Goal: Information Seeking & Learning: Learn about a topic

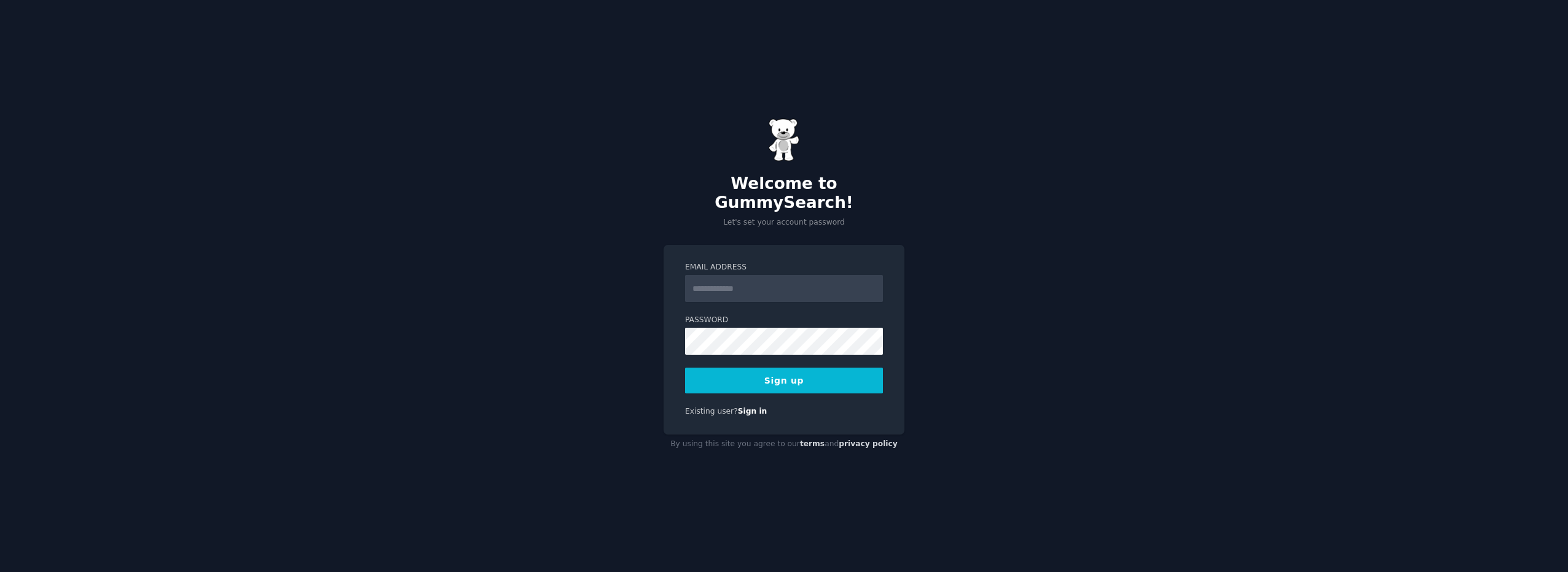
click at [763, 282] on input "Email Address" at bounding box center [783, 289] width 198 height 27
type input "**********"
click at [780, 368] on button "Sign up" at bounding box center [783, 381] width 198 height 26
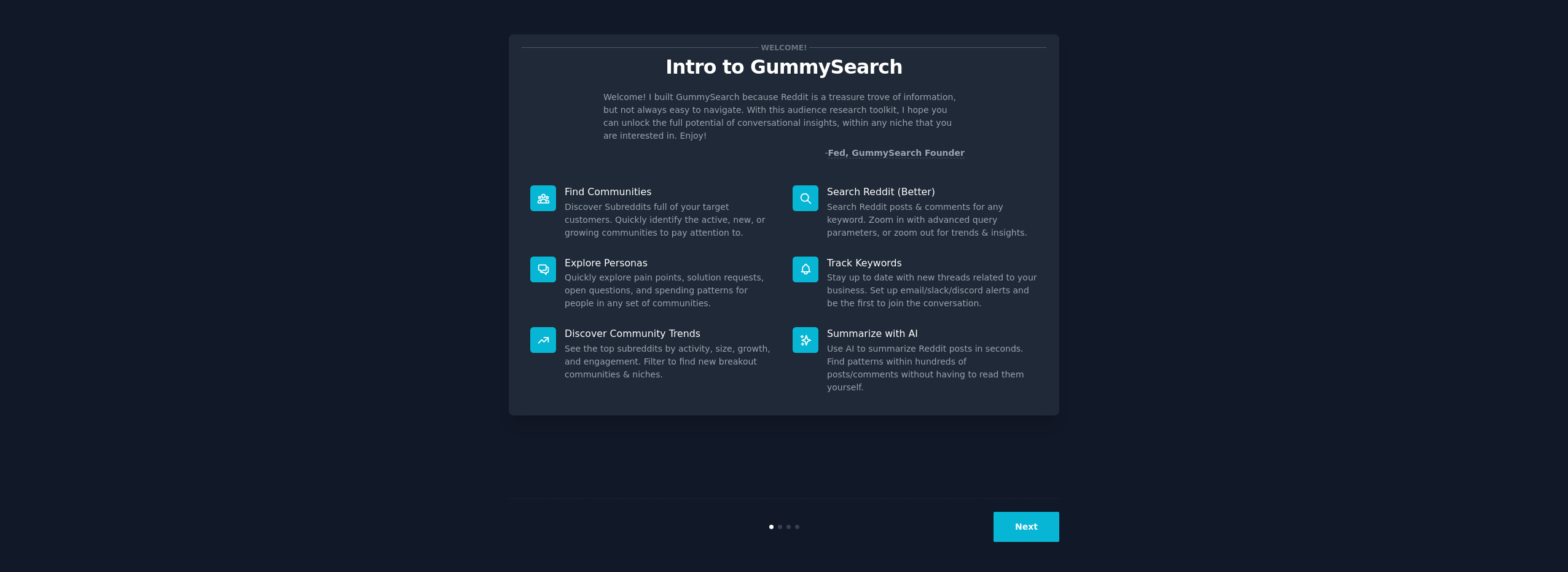
click at [1015, 525] on button "Next" at bounding box center [1026, 527] width 66 height 30
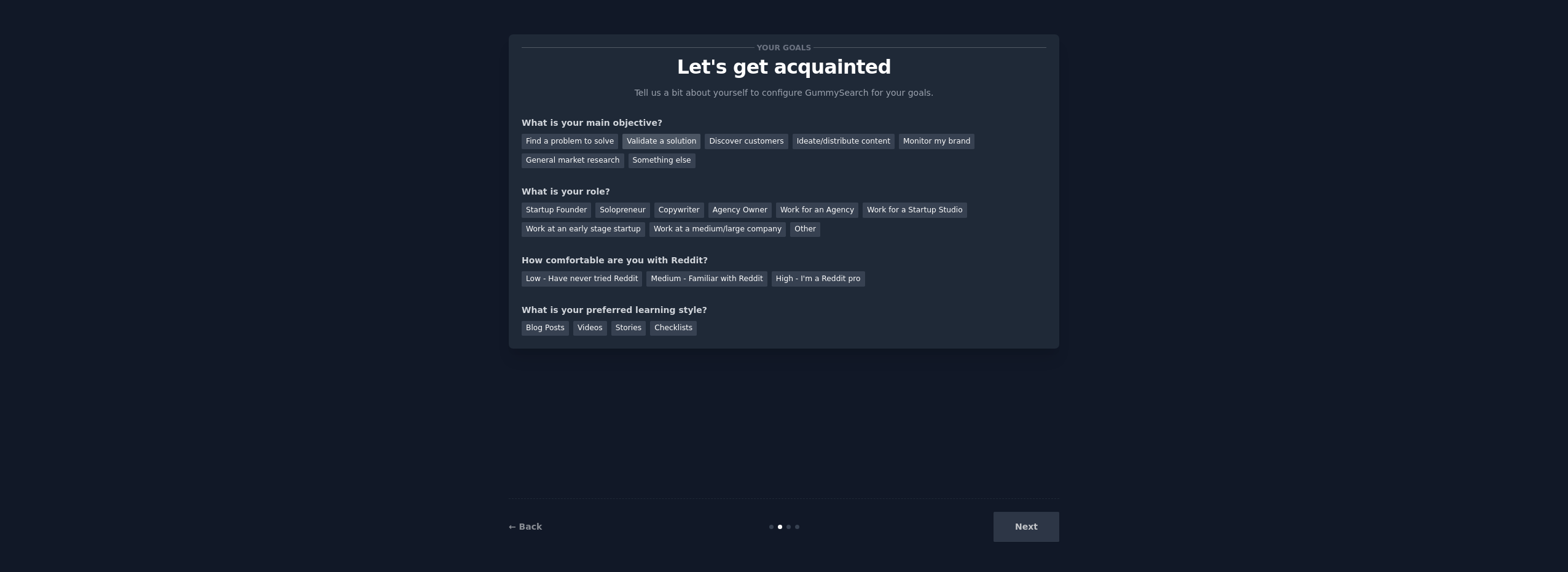
click at [643, 145] on div "Validate a solution" at bounding box center [661, 142] width 78 height 16
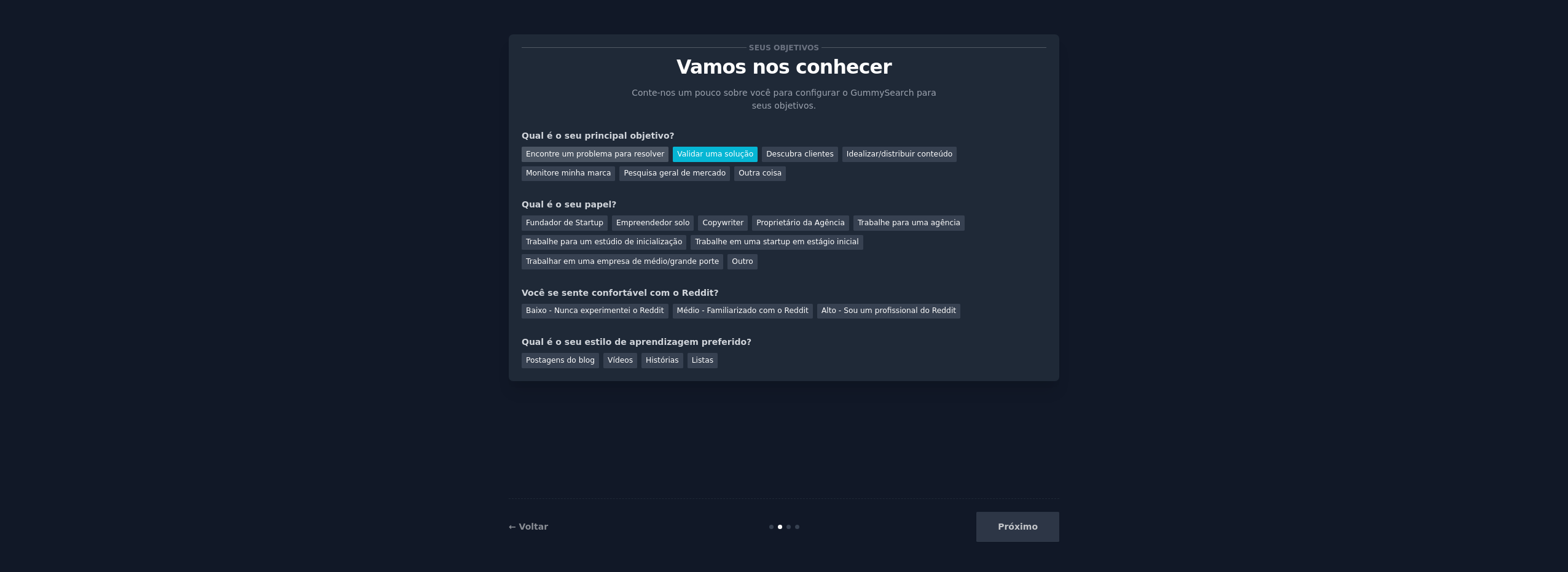
click at [615, 157] on div "Encontre um problema para resolver" at bounding box center [595, 155] width 147 height 16
click at [797, 223] on div "Proprietário da Agência" at bounding box center [800, 223] width 97 height 16
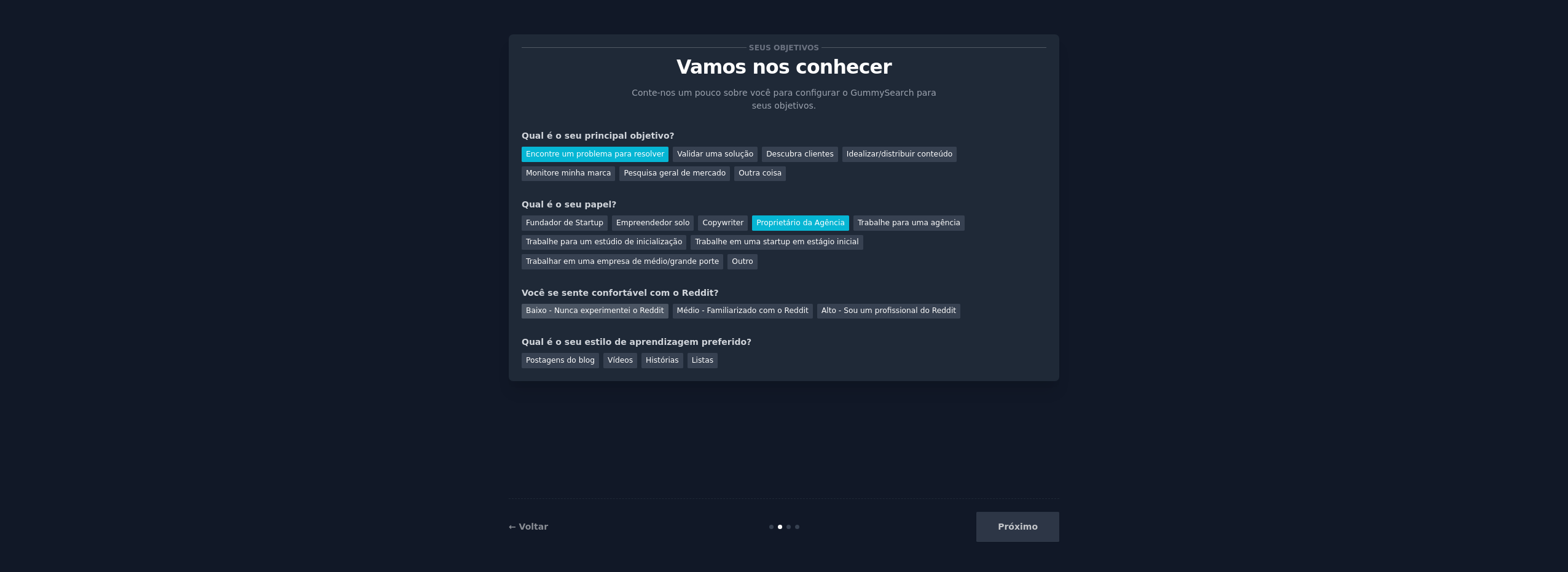
click at [642, 304] on div "Baixo - Nunca experimentei o Reddit" at bounding box center [595, 312] width 147 height 16
click at [612, 353] on div "Vídeos" at bounding box center [619, 361] width 34 height 16
click at [1028, 530] on button "Próximo" at bounding box center [1017, 527] width 83 height 30
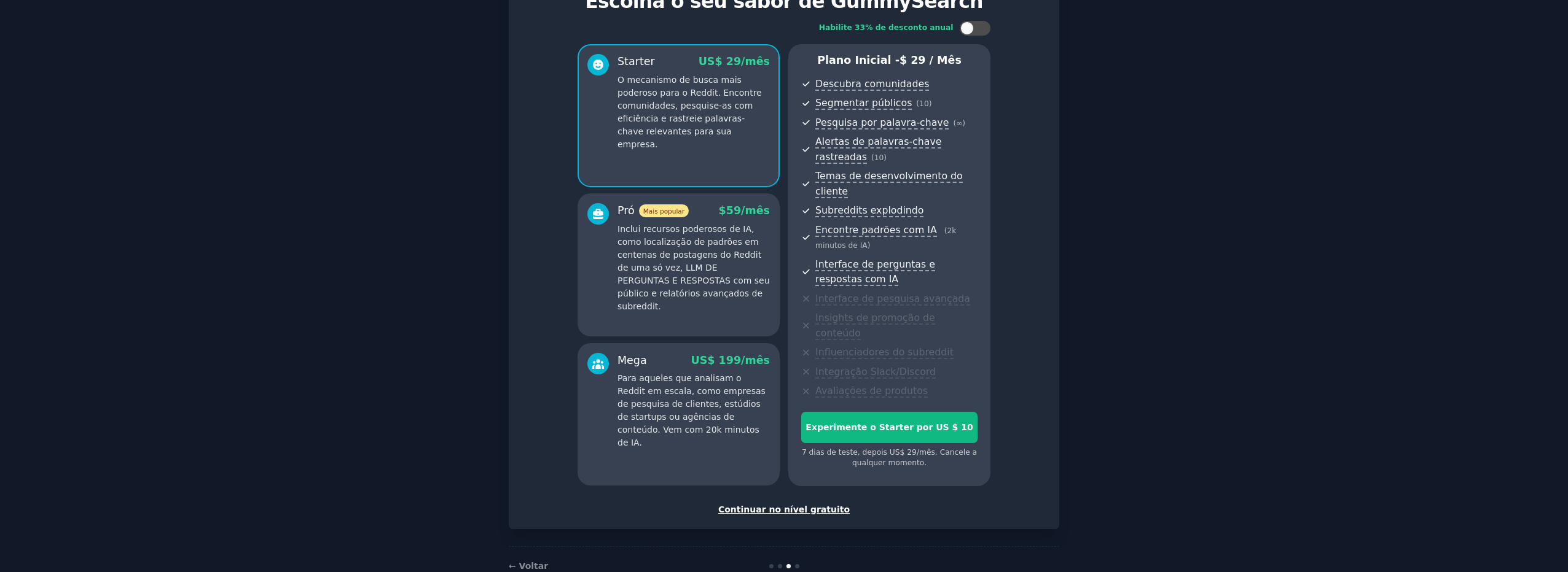
scroll to position [66, 0]
click at [801, 503] on div "Continuar no nível gratuito" at bounding box center [784, 509] width 525 height 13
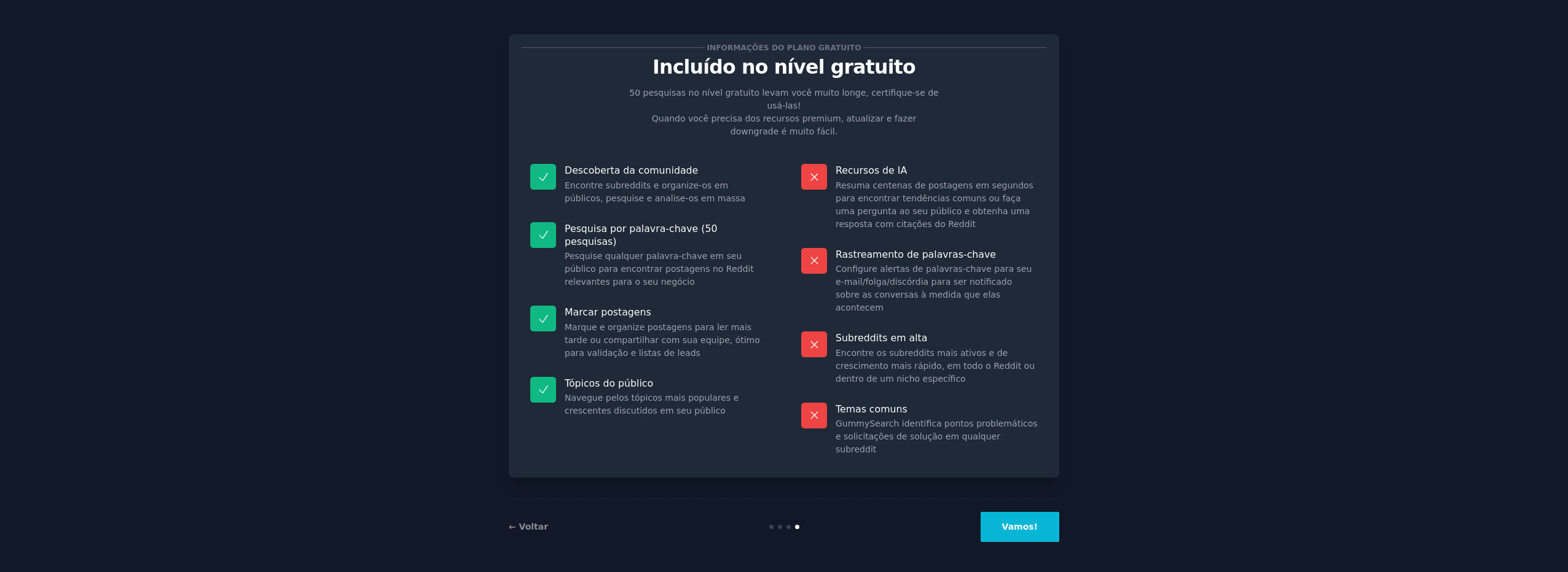
click at [1018, 530] on button "Vamos!" at bounding box center [1020, 527] width 79 height 30
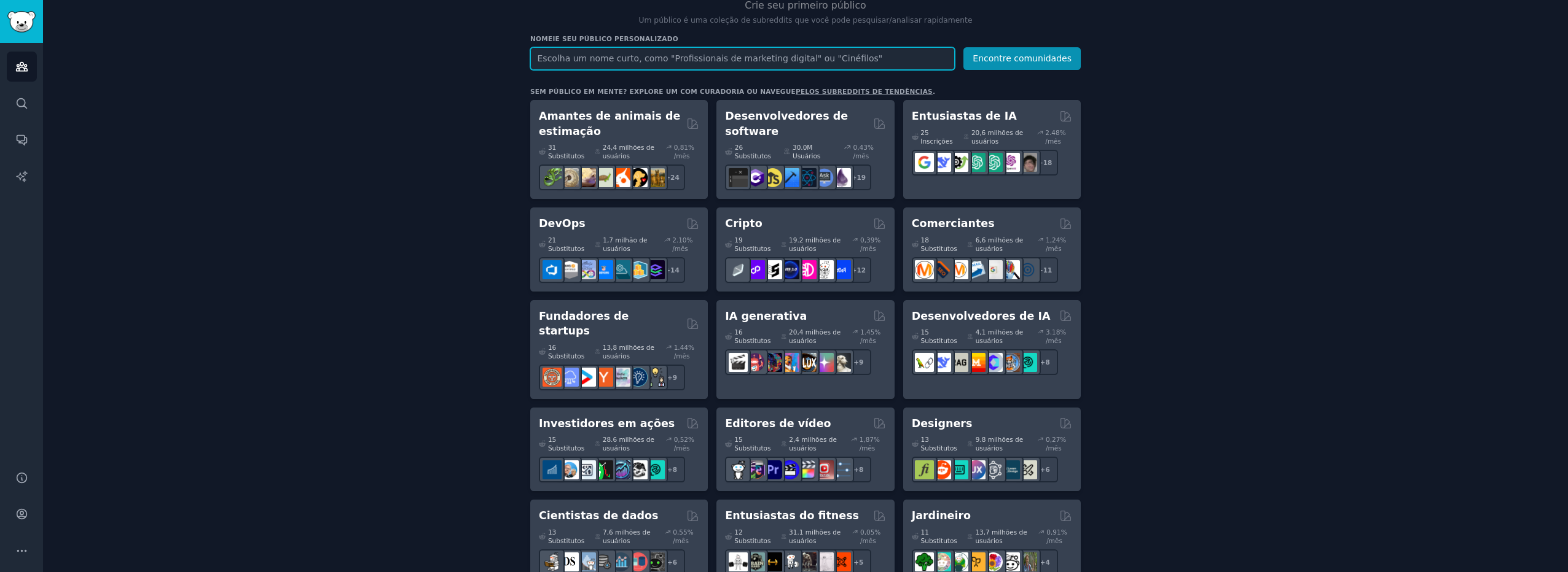
scroll to position [184, 0]
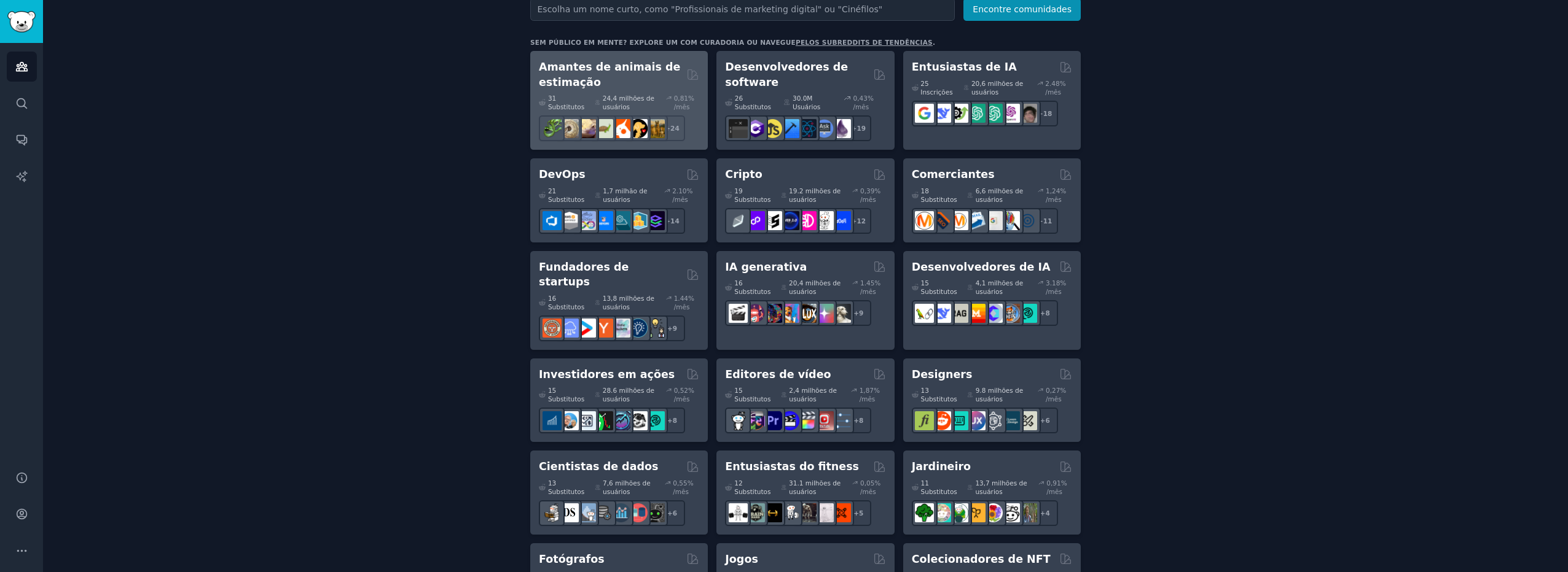
click at [621, 78] on h2 "Amantes de animais de estimação" at bounding box center [611, 75] width 143 height 30
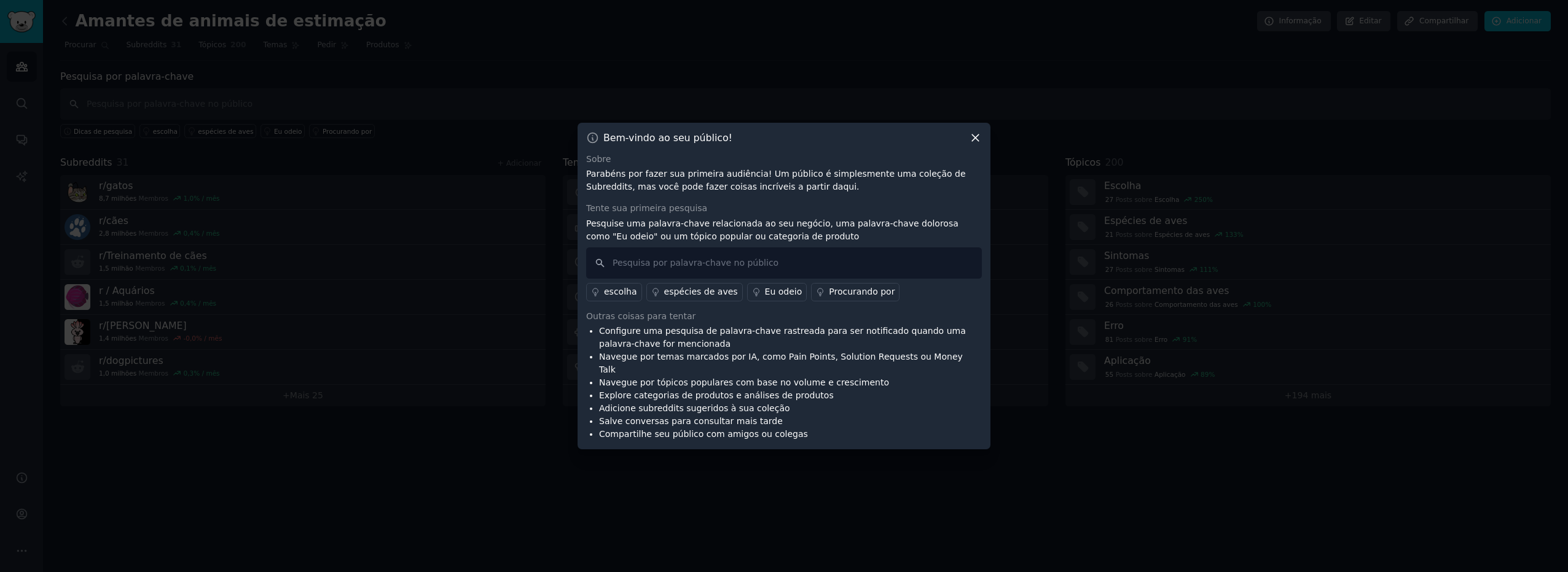
click at [978, 144] on icon at bounding box center [975, 138] width 13 height 13
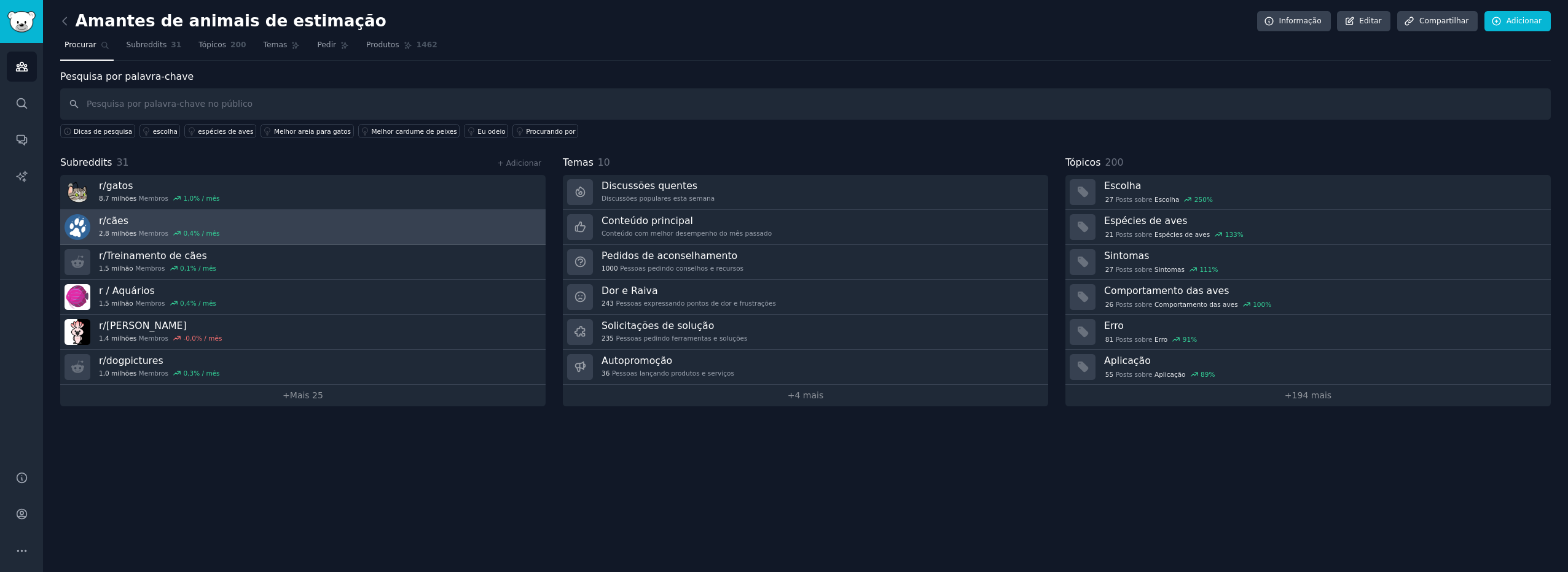
click at [133, 226] on h3 "r/cães" at bounding box center [160, 220] width 121 height 13
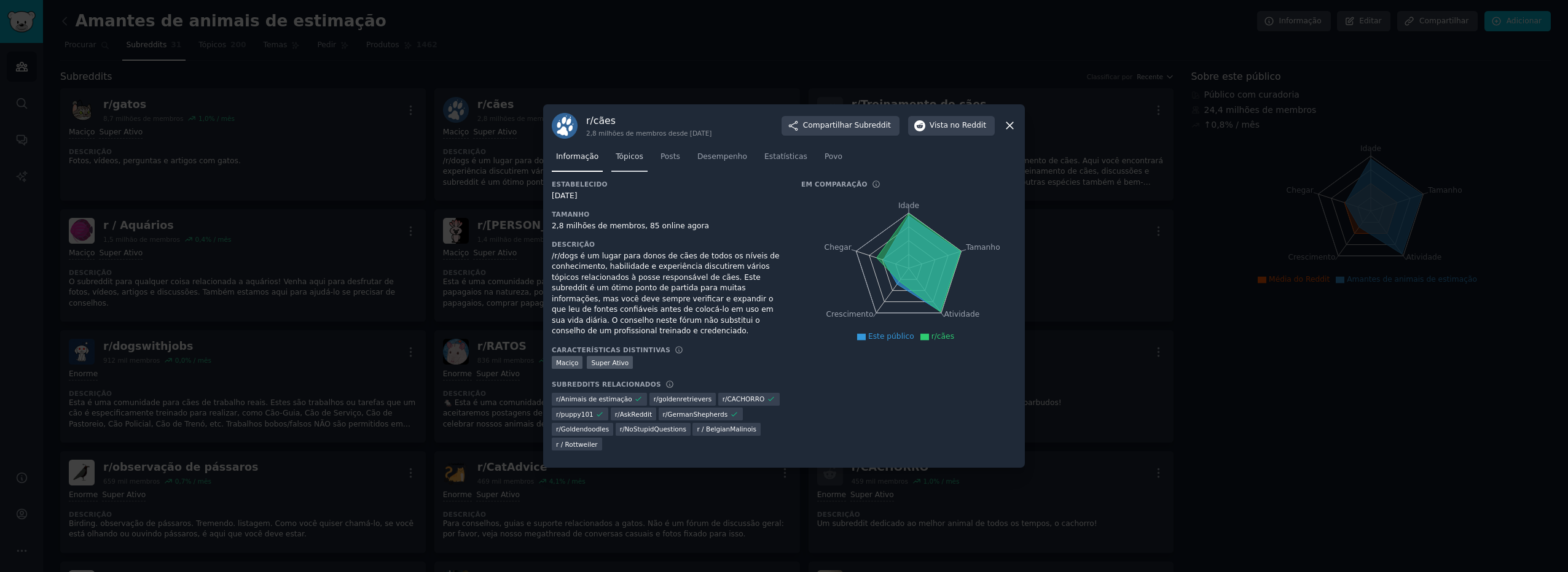
click at [634, 163] on span "Tópicos" at bounding box center [629, 157] width 28 height 11
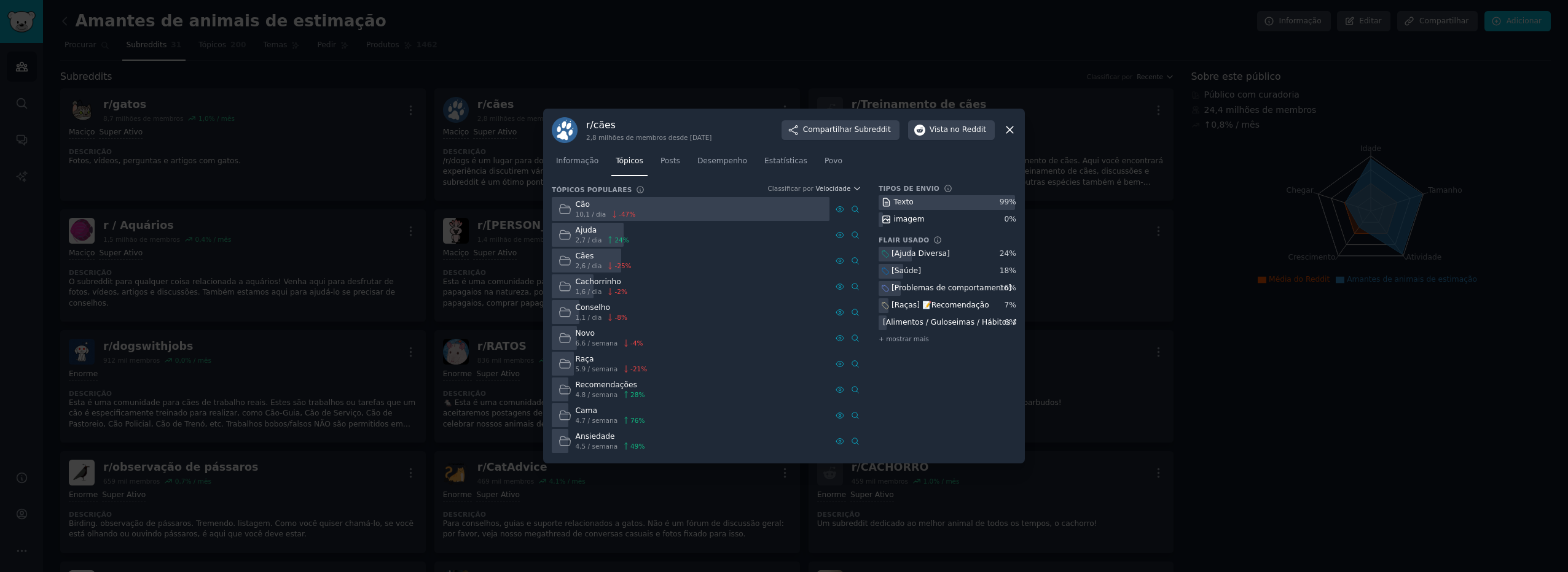
click at [1009, 131] on icon at bounding box center [1010, 130] width 13 height 13
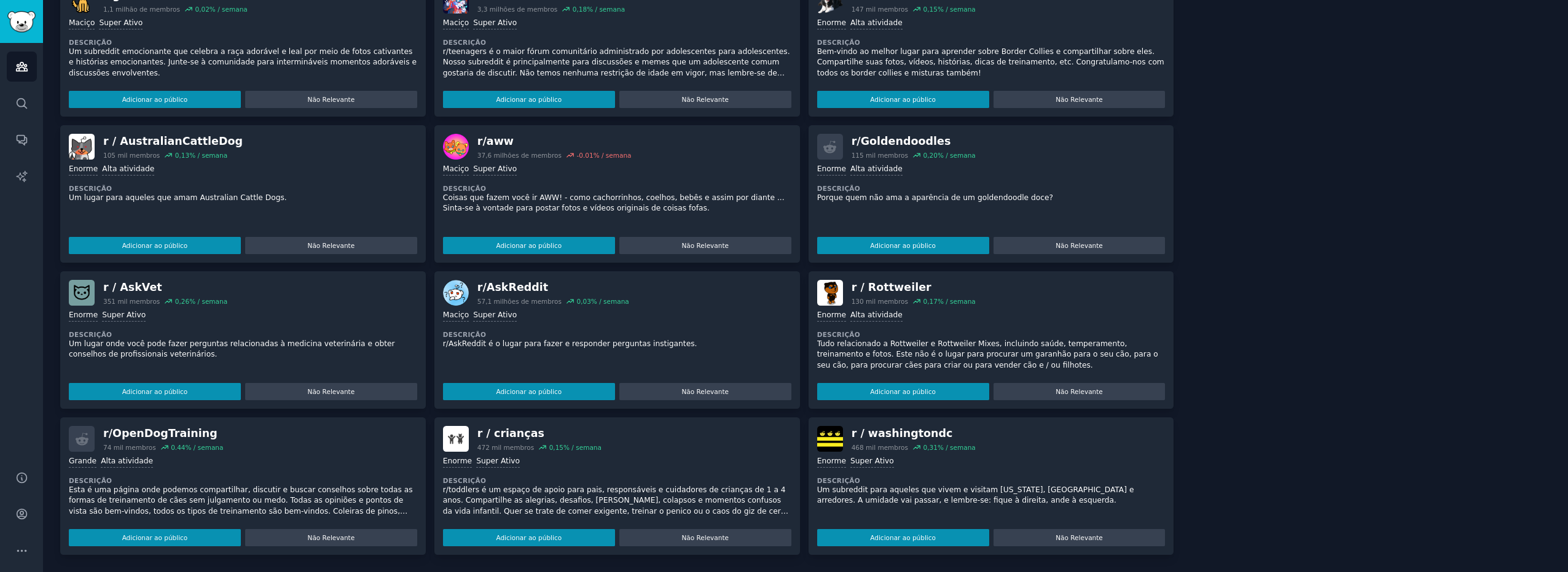
scroll to position [821, 0]
